Goal: Navigation & Orientation: Go to known website

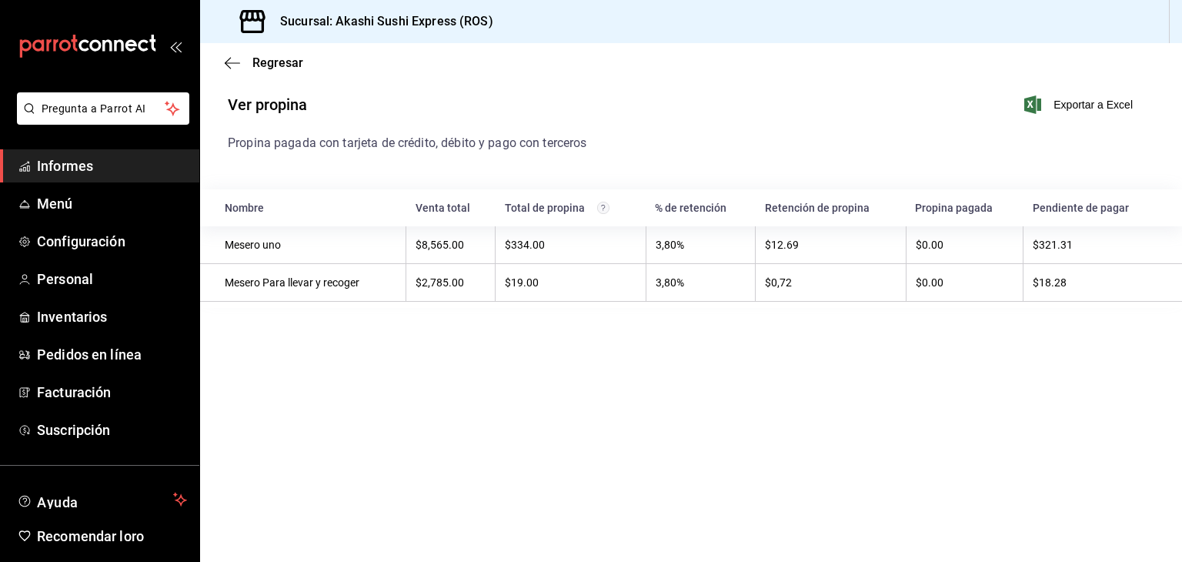
click at [136, 155] on link "Informes" at bounding box center [99, 165] width 199 height 33
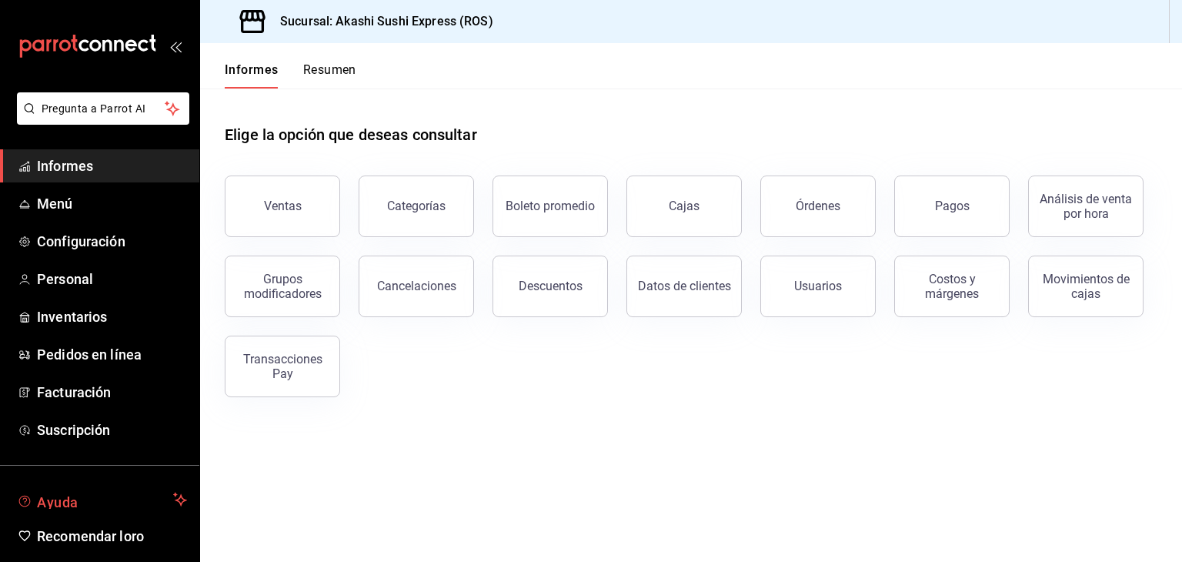
scroll to position [56, 0]
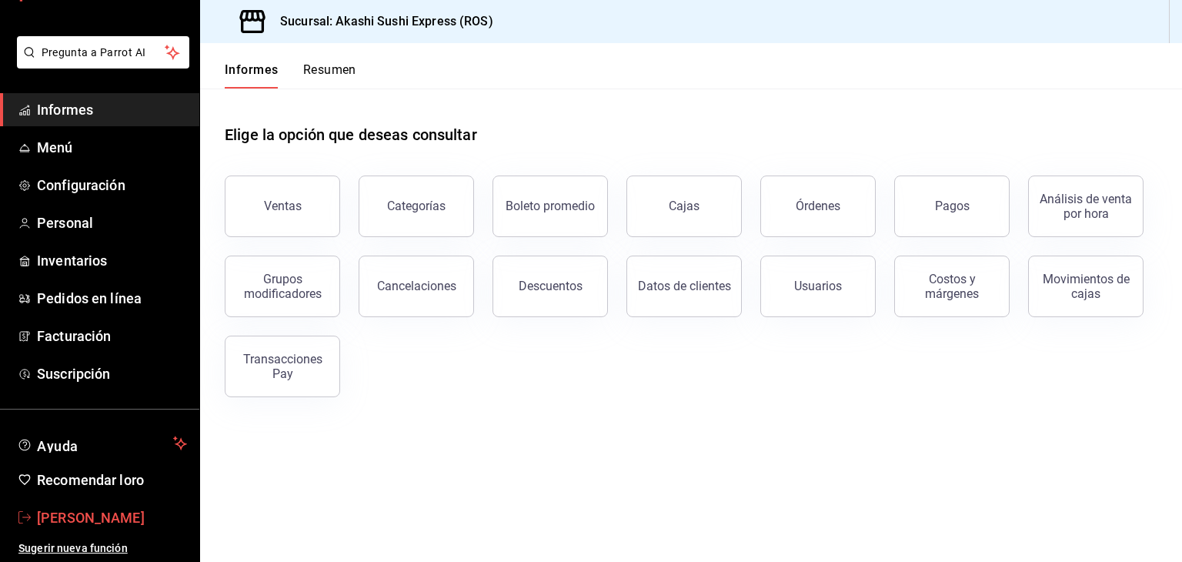
click at [95, 522] on font "[PERSON_NAME]" at bounding box center [91, 517] width 108 height 16
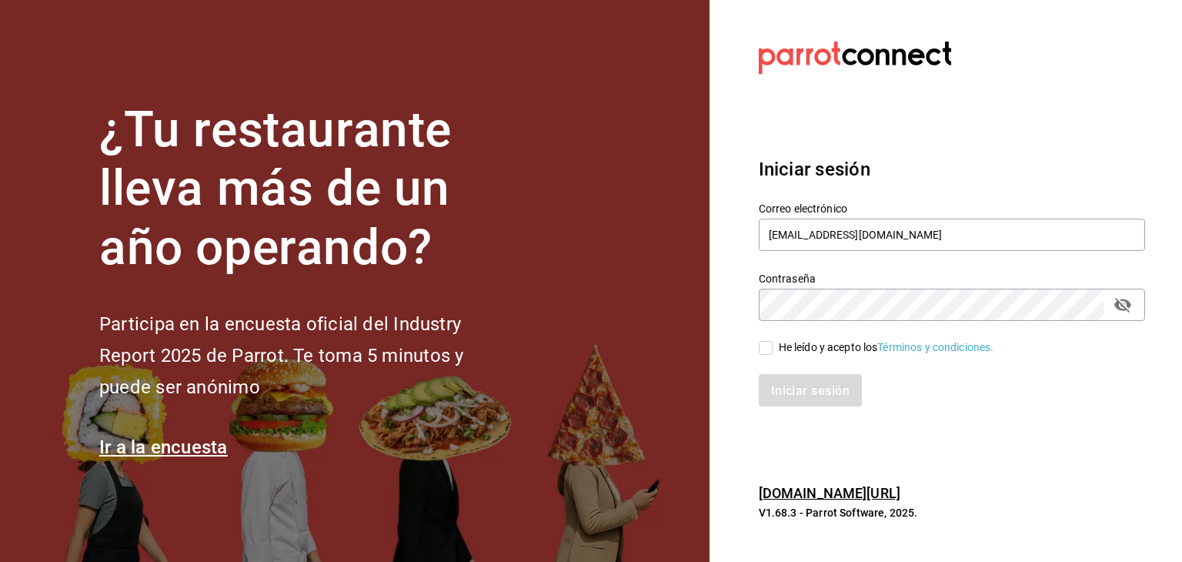
click at [779, 341] on font "He leído y acepto los" at bounding box center [828, 347] width 99 height 12
click at [772, 341] on input "He leído y acepto los Términos y condiciones." at bounding box center [766, 348] width 14 height 14
checkbox input "true"
drag, startPoint x: 778, startPoint y: 371, endPoint x: 781, endPoint y: 385, distance: 14.9
click at [781, 385] on div "Iniciar sesión" at bounding box center [942, 380] width 405 height 51
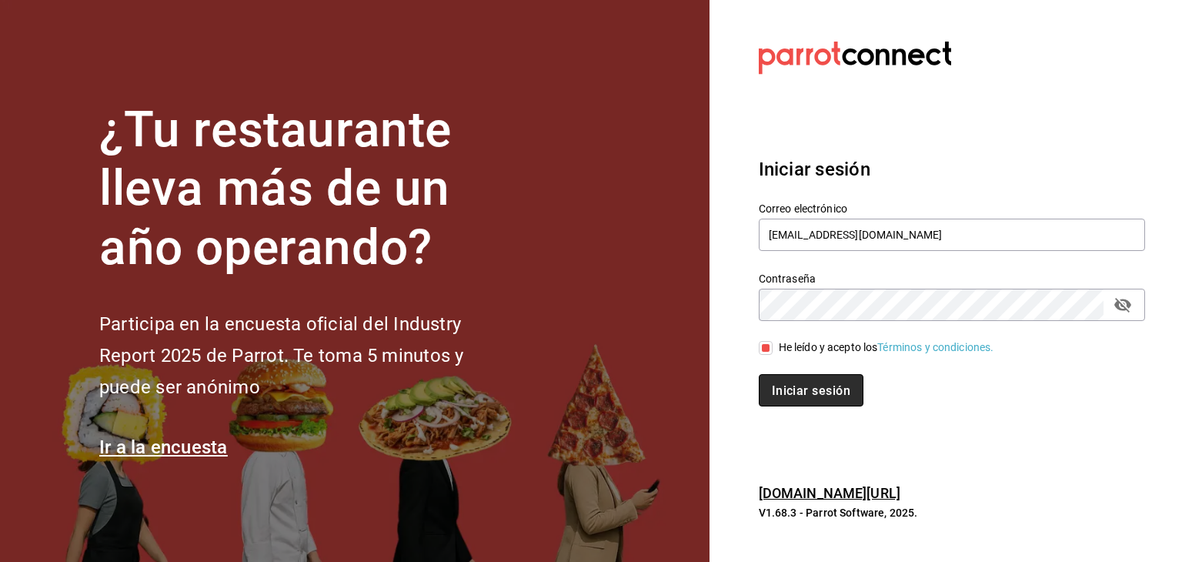
click at [781, 385] on font "Iniciar sesión" at bounding box center [811, 390] width 78 height 15
